Goal: Task Accomplishment & Management: Manage account settings

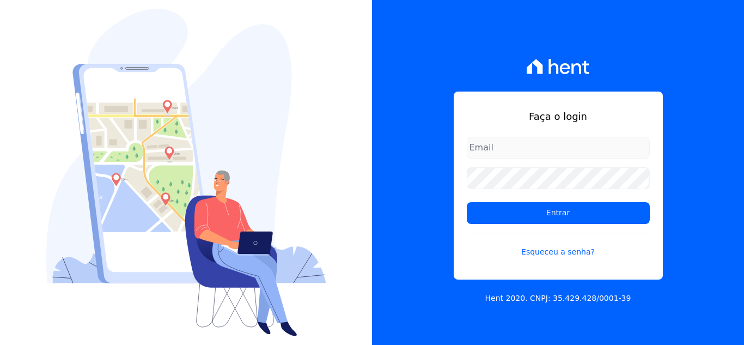
click at [493, 111] on h1 "Faça o login" at bounding box center [558, 116] width 183 height 15
type input "guilherme.farias@priori.com.vc"
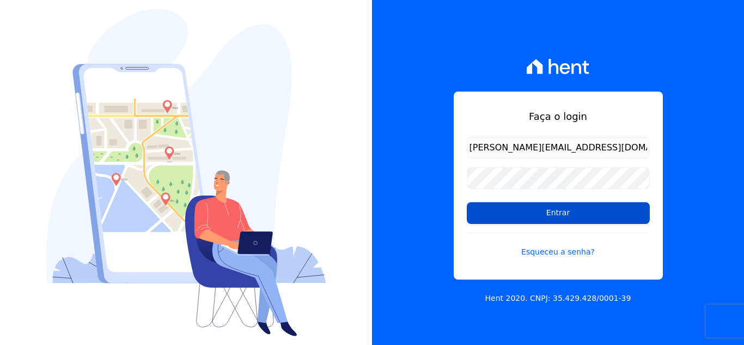
click at [517, 215] on input "Entrar" at bounding box center [558, 213] width 183 height 22
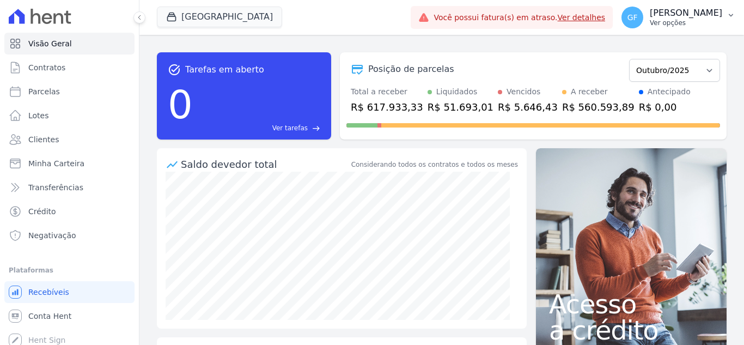
click at [683, 25] on p "Ver opções" at bounding box center [686, 23] width 72 height 9
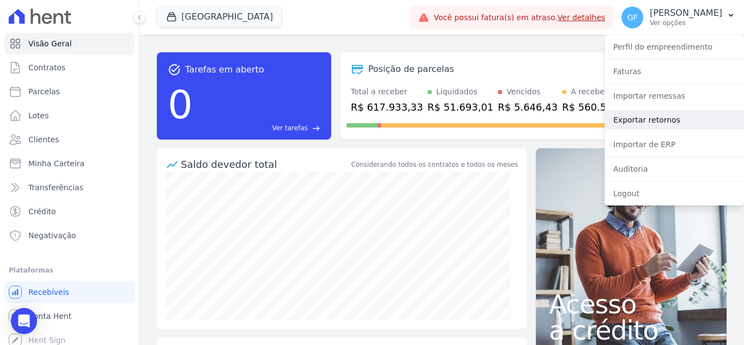
click at [651, 121] on link "Exportar retornos" at bounding box center [673, 120] width 139 height 20
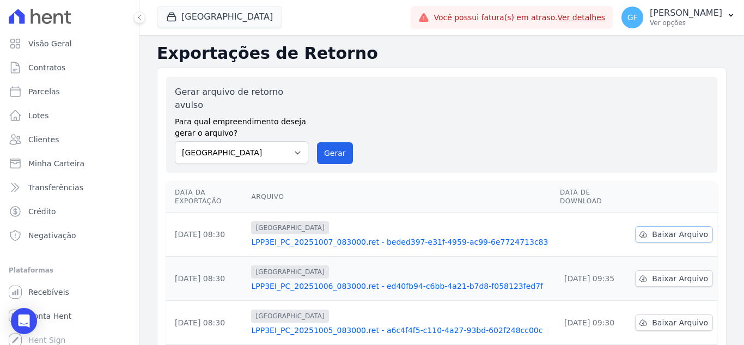
click at [649, 226] on link "Baixar Arquivo" at bounding box center [674, 234] width 78 height 16
click at [653, 29] on button "GF Guilherme Farias Ver opções" at bounding box center [678, 17] width 131 height 30
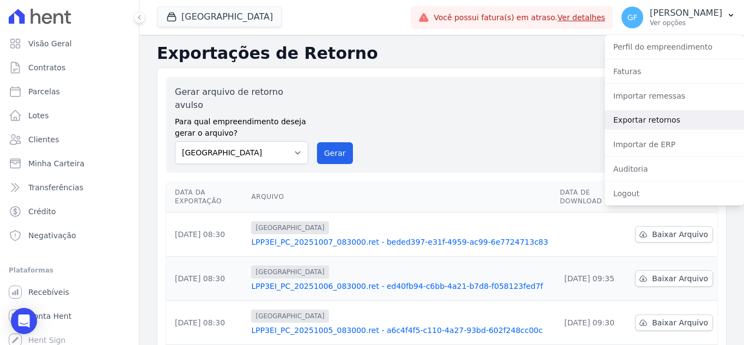
click at [622, 121] on link "Exportar retornos" at bounding box center [673, 120] width 139 height 20
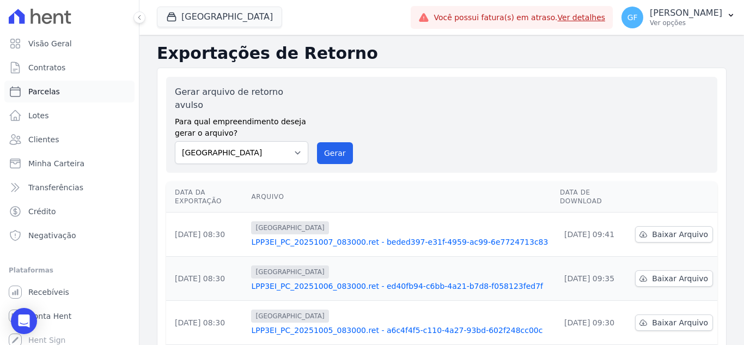
click at [47, 95] on span "Parcelas" at bounding box center [44, 91] width 32 height 11
click at [47, 69] on span "Contratos" at bounding box center [46, 67] width 37 height 11
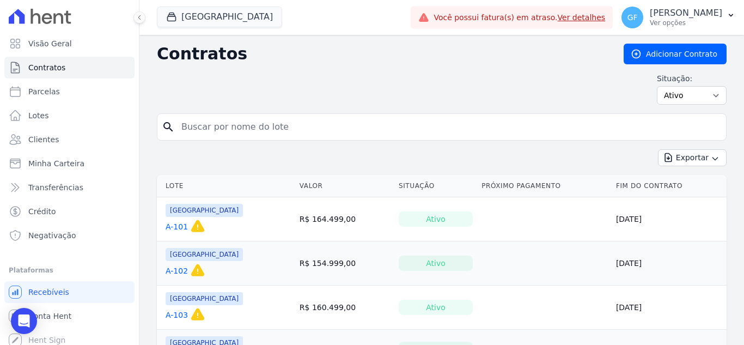
click at [41, 141] on span "Clientes" at bounding box center [43, 139] width 30 height 11
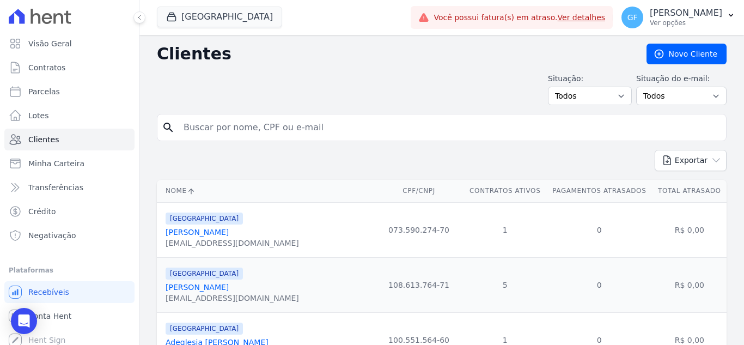
click at [205, 129] on input "search" at bounding box center [449, 128] width 545 height 22
type input "allef doug"
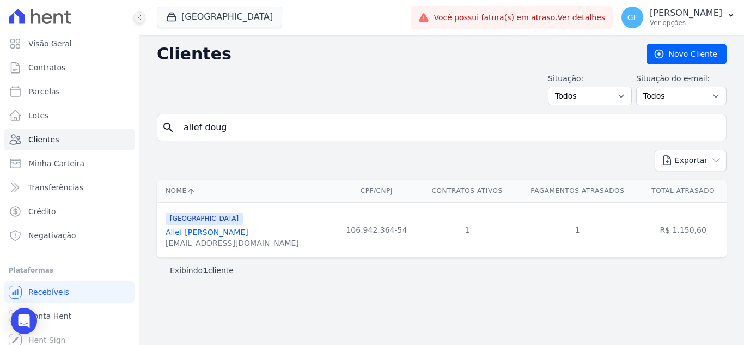
click at [139, 16] on icon at bounding box center [139, 17] width 7 height 7
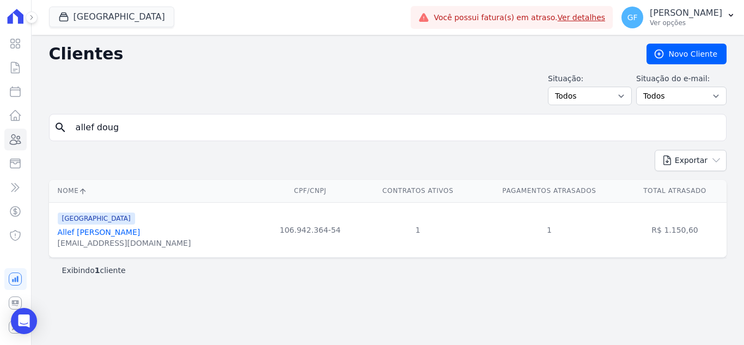
click at [137, 238] on div "allefmarques16@gmail.com" at bounding box center [124, 242] width 133 height 11
click at [138, 235] on link "Allef Douglas Marques Ferreira" at bounding box center [99, 232] width 83 height 9
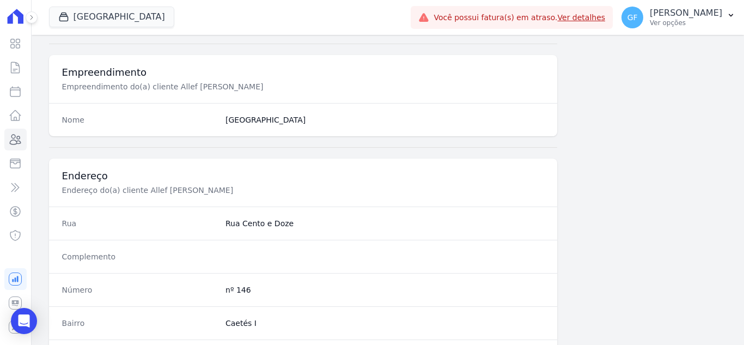
scroll to position [674, 0]
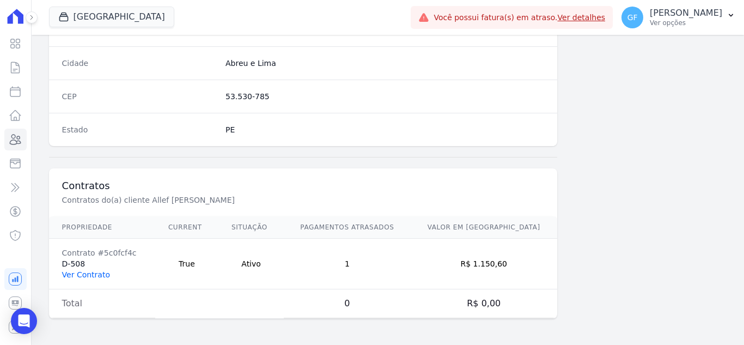
click at [89, 276] on link "Ver Contrato" at bounding box center [86, 274] width 48 height 9
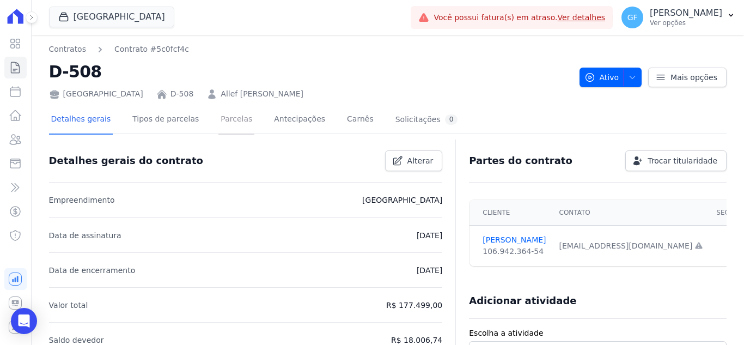
click at [219, 125] on link "Parcelas" at bounding box center [236, 120] width 36 height 29
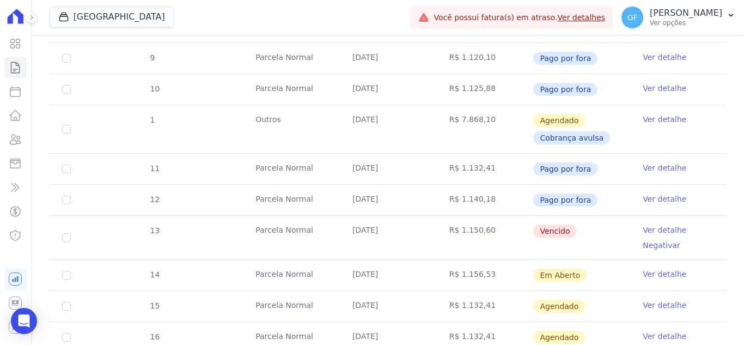
scroll to position [436, 0]
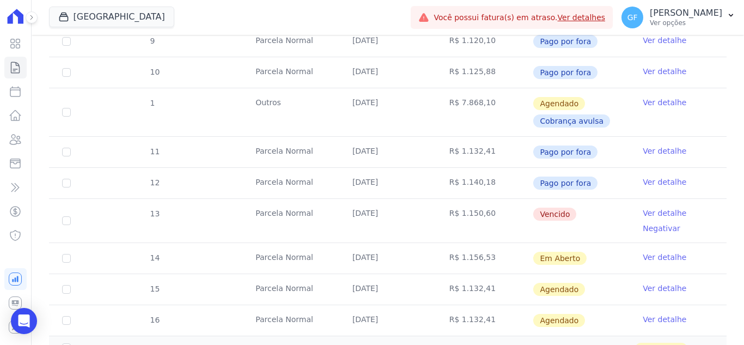
click at [643, 212] on link "Ver detalhe" at bounding box center [665, 212] width 44 height 11
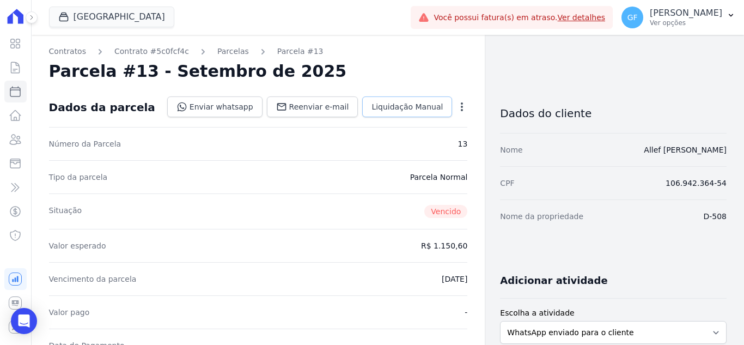
click at [417, 107] on span "Liquidação Manual" at bounding box center [406, 106] width 71 height 11
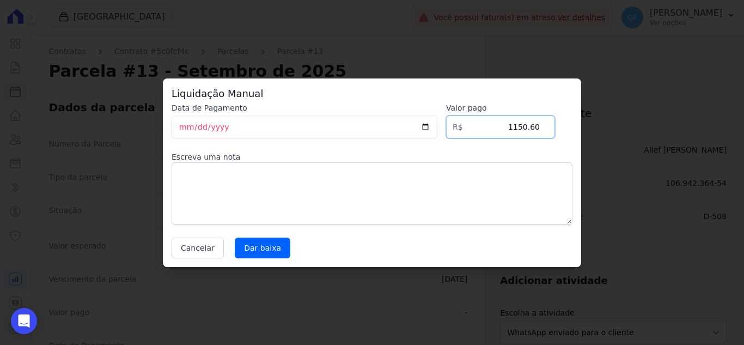
drag, startPoint x: 530, startPoint y: 125, endPoint x: 567, endPoint y: 127, distance: 37.1
click at [567, 127] on div "Data de Pagamento 2025-10-07 Valor pago R$ 1150.60 Escreva uma nota Cancelar Da…" at bounding box center [372, 180] width 401 height 156
click at [182, 127] on input "[DATE]" at bounding box center [305, 126] width 266 height 23
type input "2025-10-06"
drag, startPoint x: 500, startPoint y: 123, endPoint x: 555, endPoint y: 126, distance: 55.6
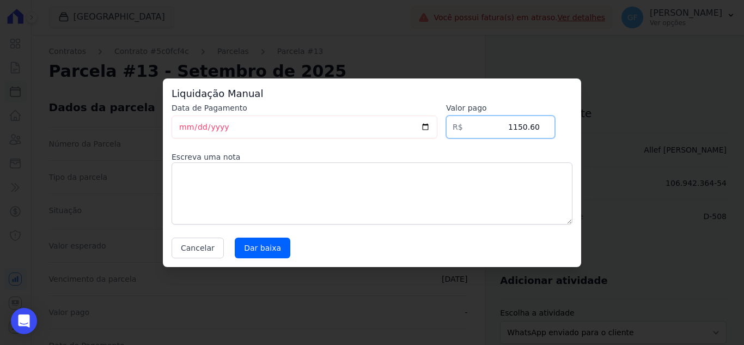
click at [555, 126] on div "Data de Pagamento 2025-10-06 Valor pago R$ 1150.60 Escreva uma nota Cancelar Da…" at bounding box center [372, 180] width 401 height 156
type input "1189.68"
click at [280, 253] on input "Dar baixa" at bounding box center [263, 247] width 56 height 21
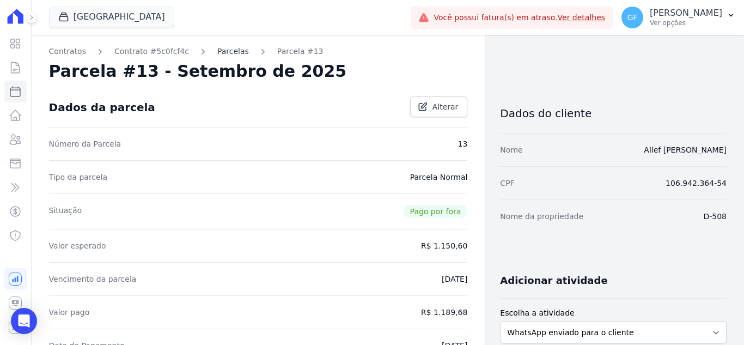
click at [217, 51] on link "Parcelas" at bounding box center [233, 51] width 32 height 11
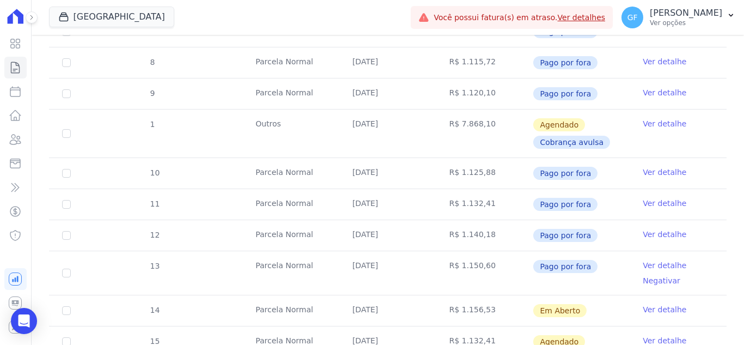
scroll to position [485, 0]
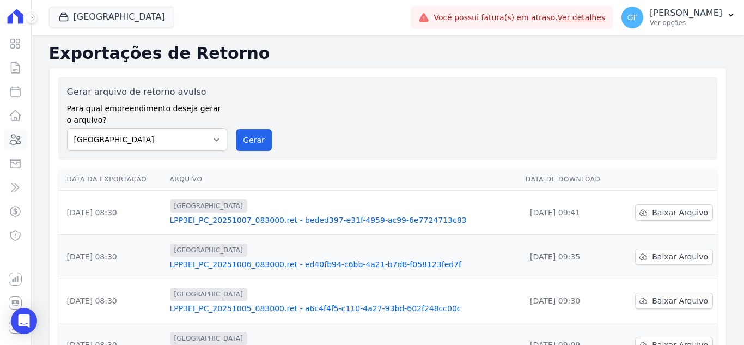
click at [10, 142] on icon at bounding box center [15, 139] width 13 height 13
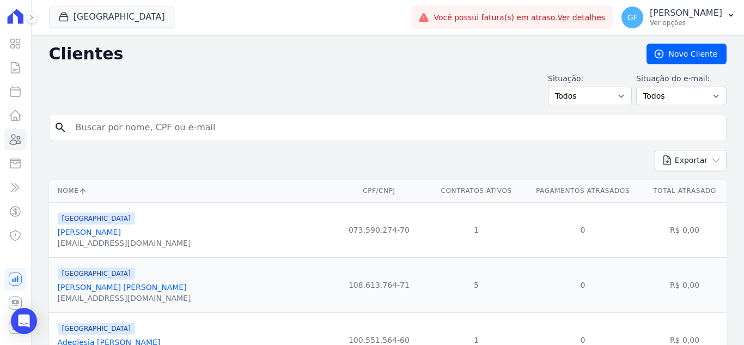
click at [196, 120] on input "search" at bounding box center [395, 128] width 652 height 22
click at [196, 120] on input "r" at bounding box center [395, 128] width 652 height 22
type input "regineide"
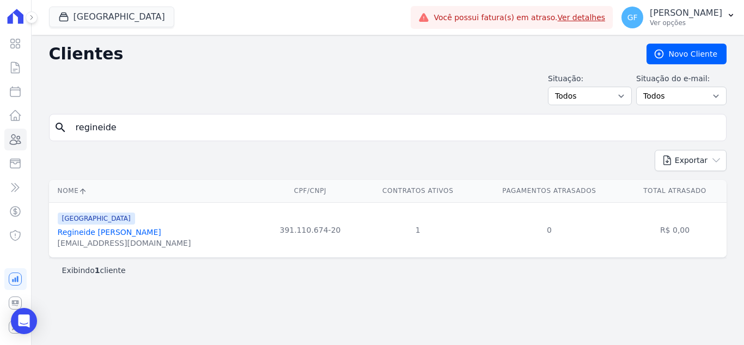
click at [140, 232] on link "Regineide Maria De Araujo Assunção" at bounding box center [109, 232] width 103 height 9
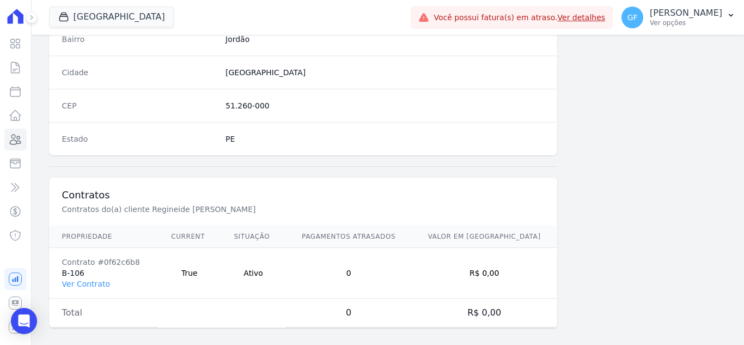
scroll to position [674, 0]
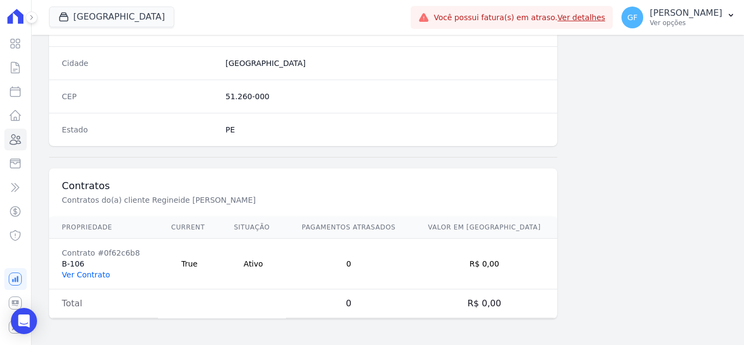
click at [90, 277] on link "Ver Contrato" at bounding box center [86, 274] width 48 height 9
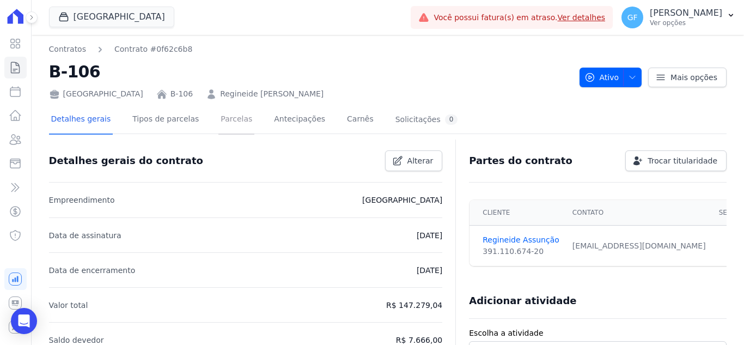
click at [229, 120] on link "Parcelas" at bounding box center [236, 120] width 36 height 29
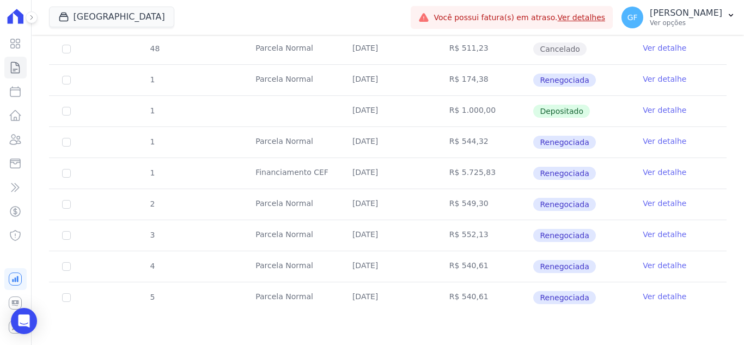
scroll to position [431, 0]
drag, startPoint x: 351, startPoint y: 235, endPoint x: 575, endPoint y: 272, distance: 226.9
click at [575, 272] on tbody "45 Parcela Normal 10/01/2025 R$ 685,71 Cancelado Ver detalhe Negativar 46 Parce…" at bounding box center [387, 106] width 677 height 411
click at [504, 235] on td "R$ 552,13" at bounding box center [484, 234] width 97 height 30
click at [643, 230] on link "Ver detalhe" at bounding box center [665, 233] width 44 height 11
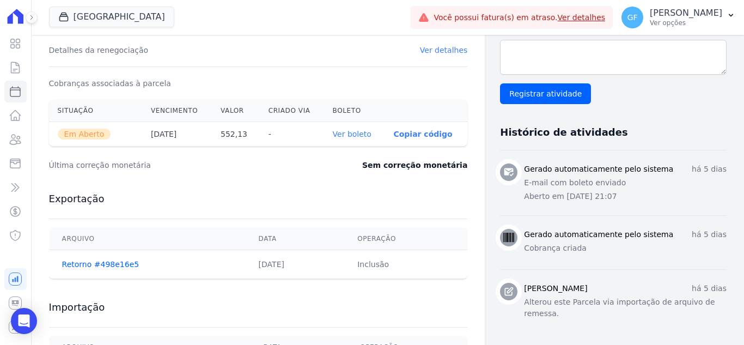
scroll to position [327, 0]
click at [356, 137] on link "Ver boleto" at bounding box center [352, 133] width 39 height 9
click at [13, 45] on icon at bounding box center [15, 43] width 13 height 13
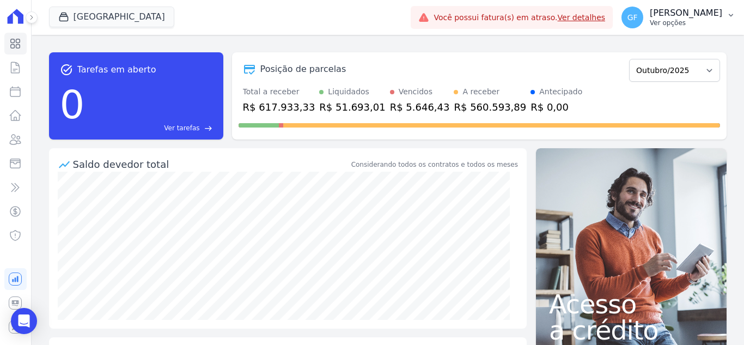
click at [669, 27] on p "Ver opções" at bounding box center [686, 23] width 72 height 9
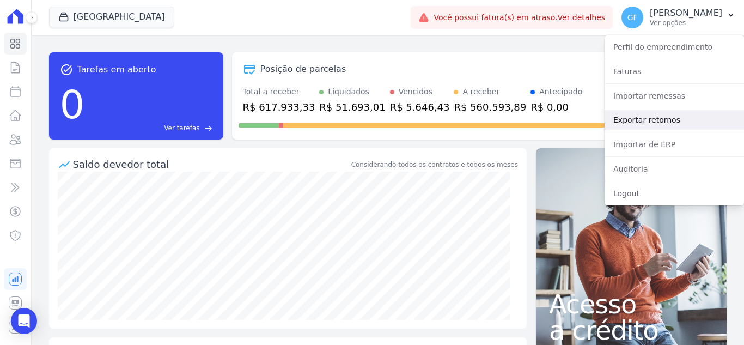
click at [637, 116] on link "Exportar retornos" at bounding box center [673, 120] width 139 height 20
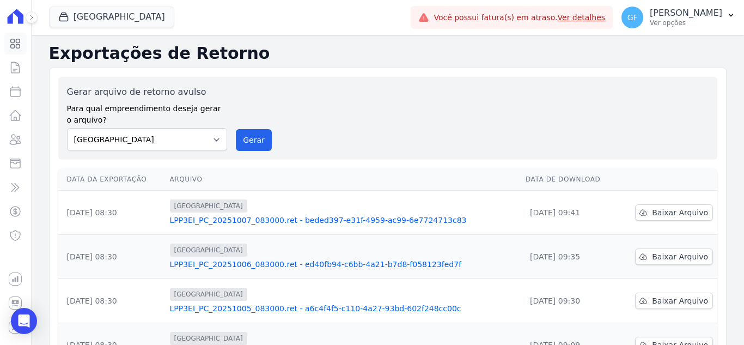
click at [20, 41] on icon at bounding box center [15, 43] width 9 height 9
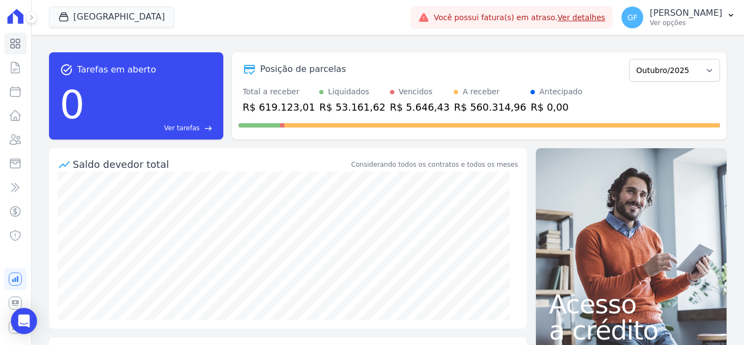
click at [38, 20] on div "Parque Candeias Você possui apenas um empreendimento Aplicar Você possui fatura…" at bounding box center [388, 17] width 712 height 35
click at [35, 20] on button at bounding box center [32, 17] width 12 height 12
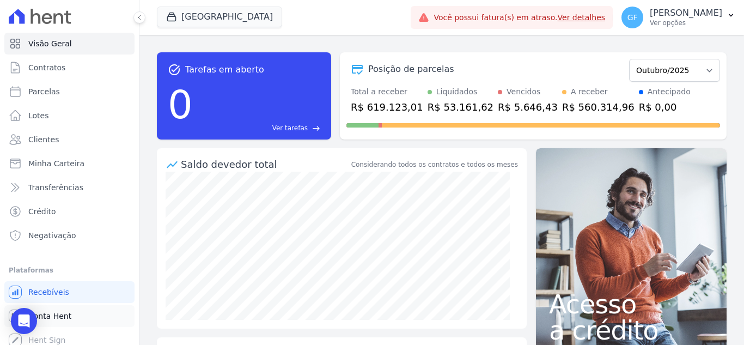
click at [53, 314] on span "Conta Hent" at bounding box center [49, 315] width 43 height 11
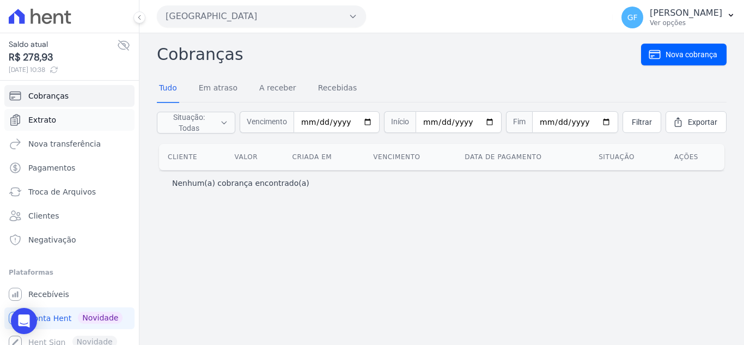
click at [51, 121] on span "Extrato" at bounding box center [42, 119] width 28 height 11
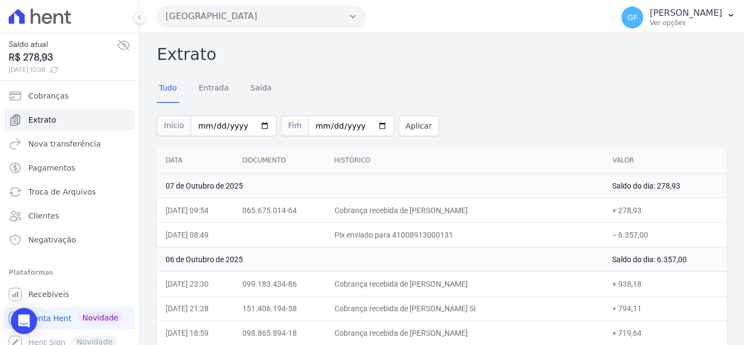
drag, startPoint x: 430, startPoint y: 212, endPoint x: 494, endPoint y: 212, distance: 63.7
click at [494, 212] on td "Cobrança recebida de [PERSON_NAME]" at bounding box center [465, 210] width 278 height 25
copy td "aqueline Maria de"
click at [44, 39] on span "Saldo atual" at bounding box center [63, 44] width 108 height 11
click at [34, 121] on span "Extrato" at bounding box center [42, 119] width 28 height 11
